Goal: Information Seeking & Learning: Learn about a topic

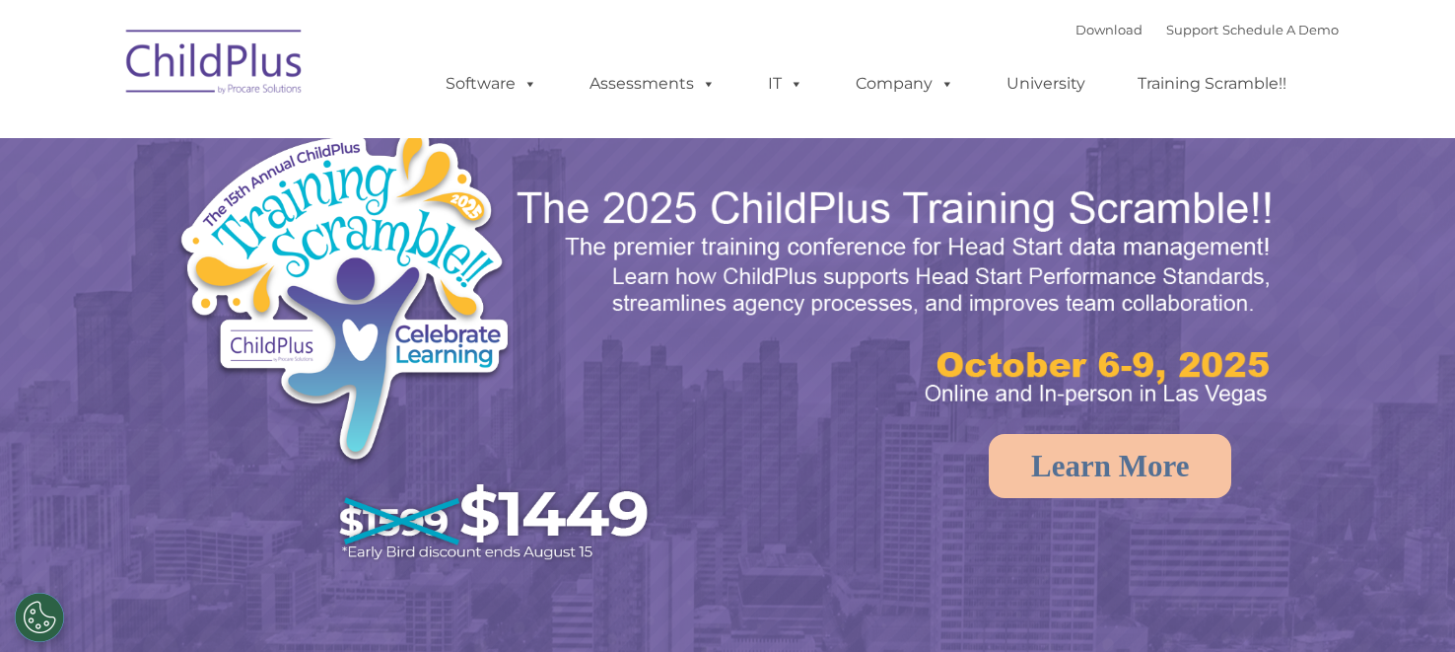
select select "MEDIUM"
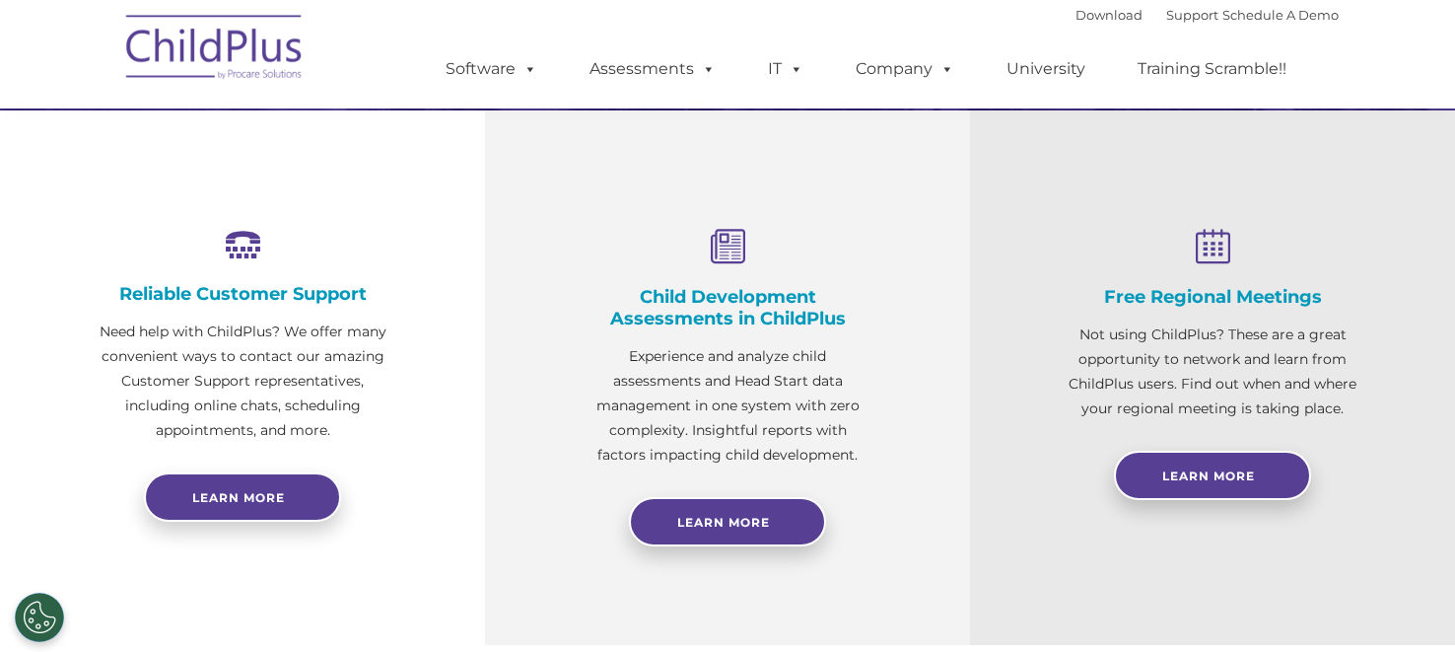
scroll to position [661, 0]
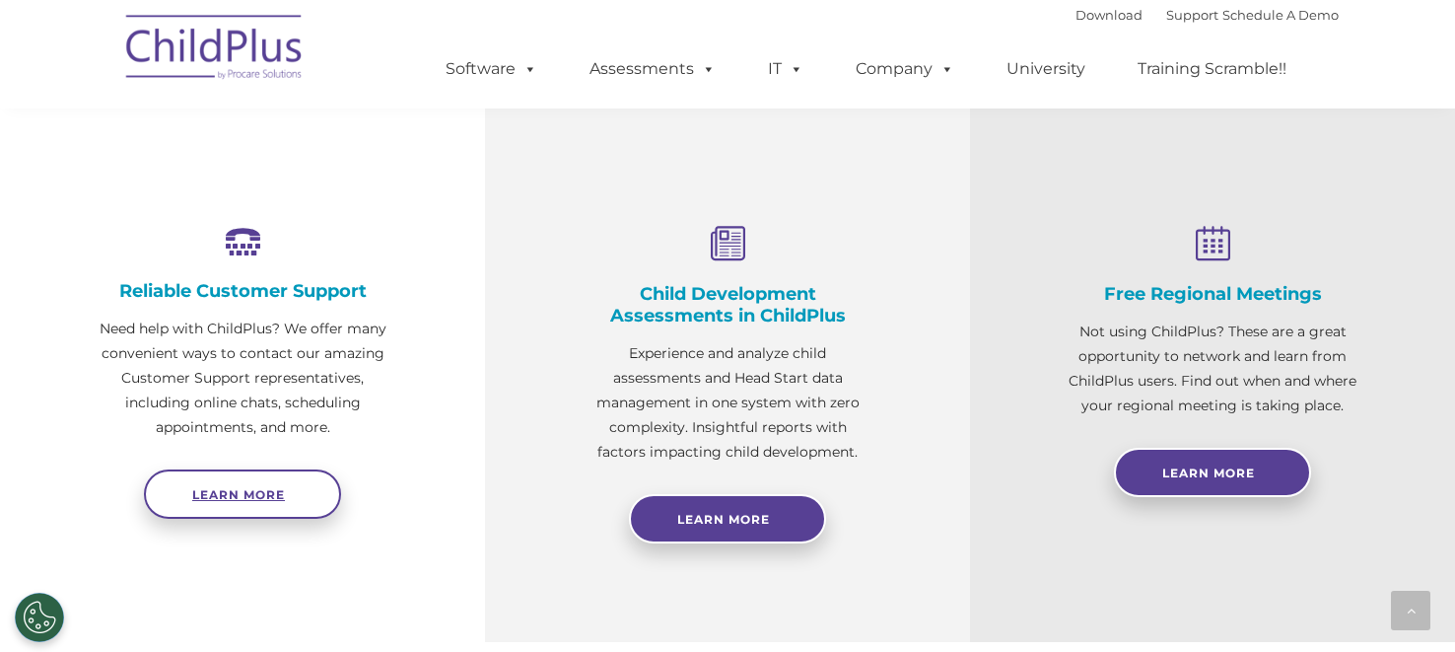
click at [199, 505] on link "Learn more" at bounding box center [242, 493] width 197 height 49
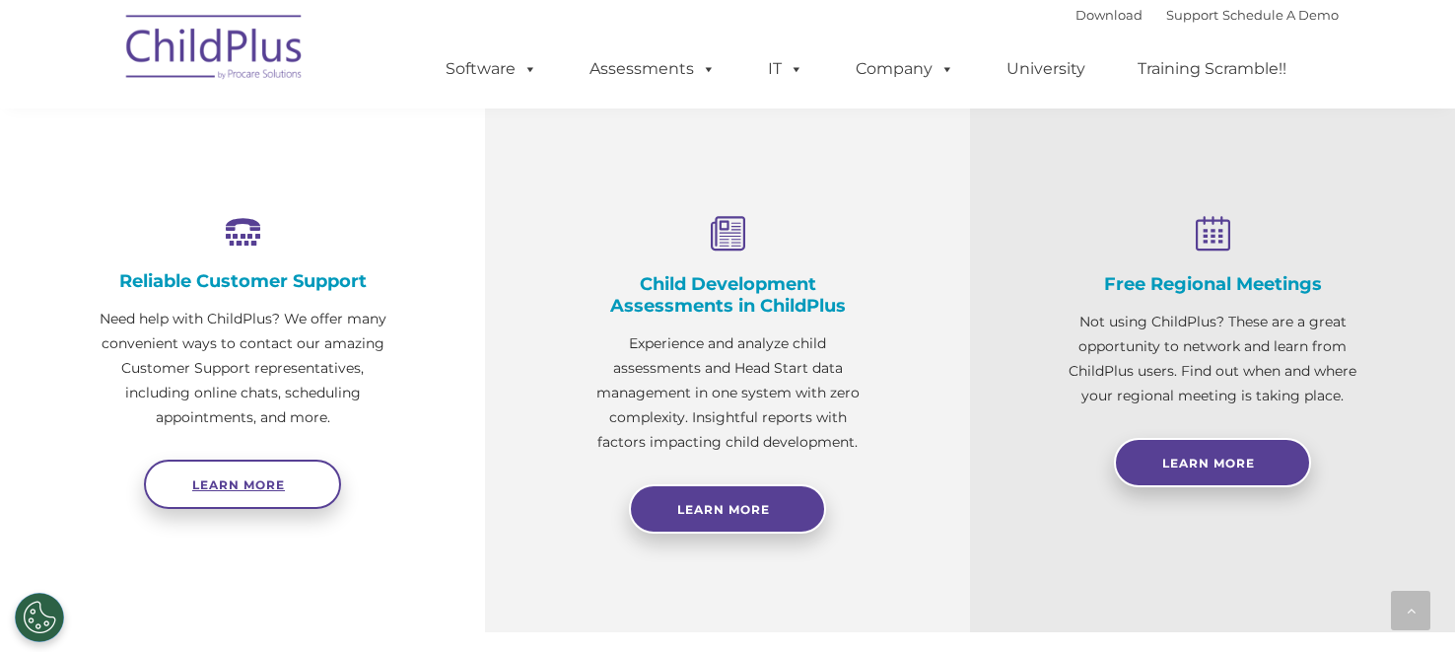
click at [294, 478] on link "Learn more" at bounding box center [242, 483] width 197 height 49
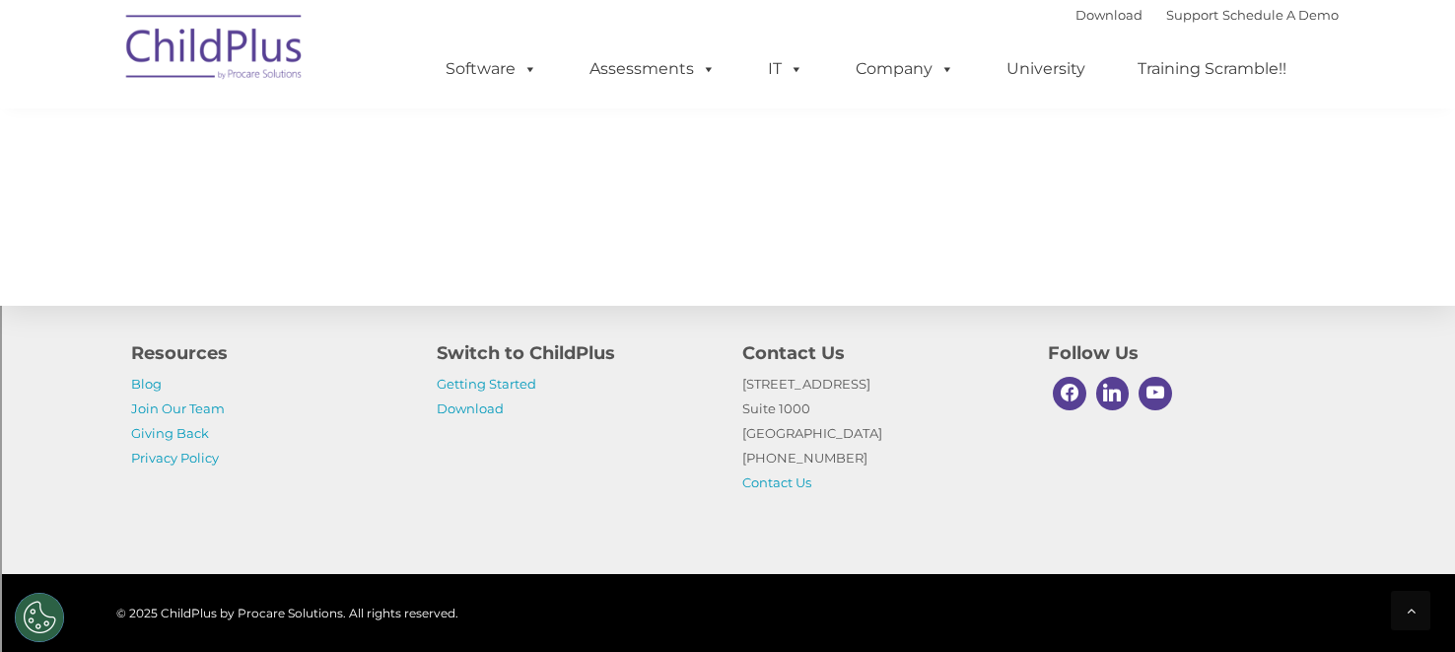
scroll to position [2237, 0]
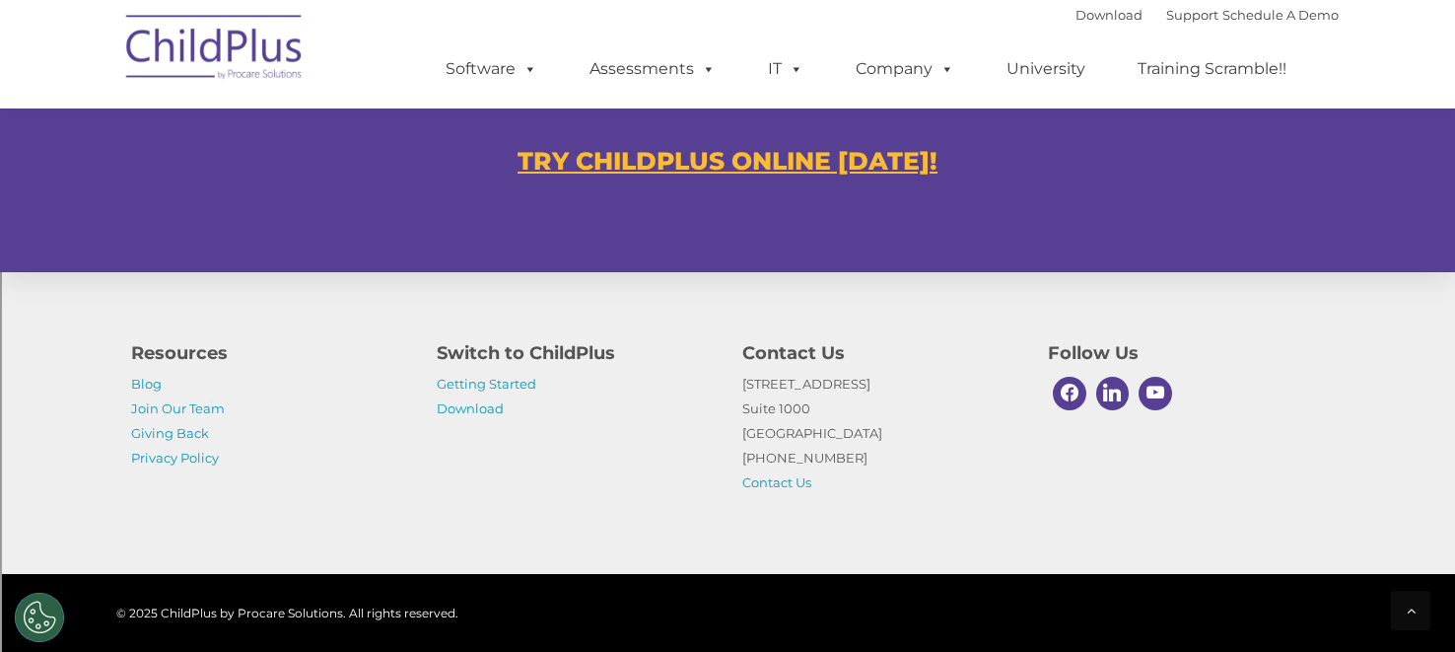
scroll to position [1228, 0]
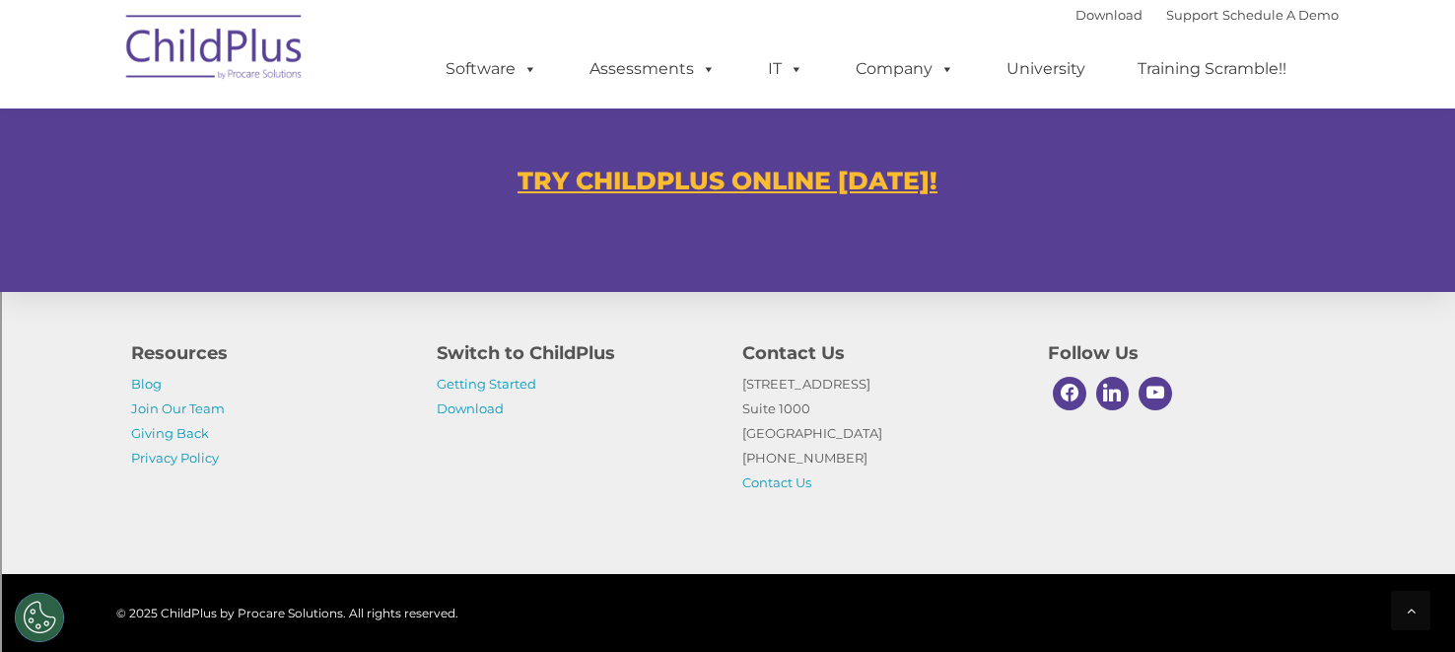
click at [734, 194] on div "TRY CHILDPLUS ONLINE [DATE]!" at bounding box center [727, 168] width 1222 height 118
click at [754, 172] on u "TRY CHILDPLUS ONLINE [DATE]!" at bounding box center [727, 181] width 420 height 30
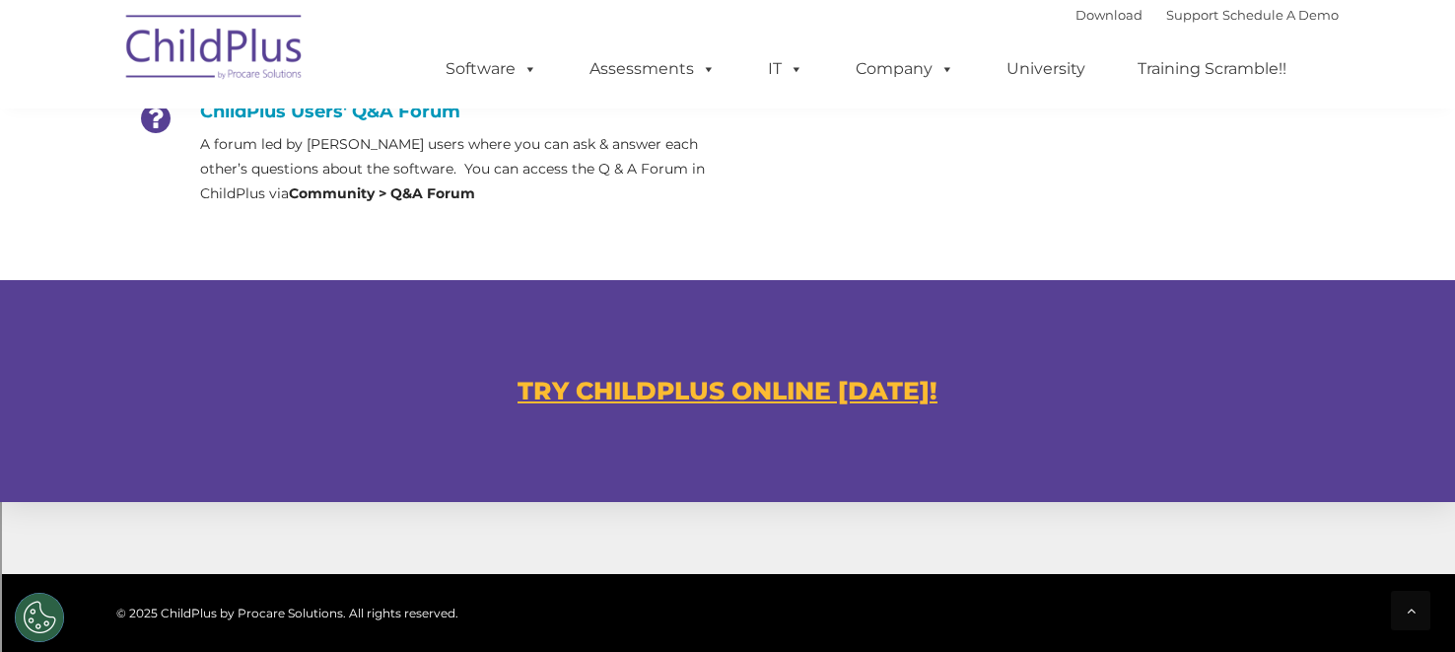
scroll to position [1015, 0]
